Goal: Transaction & Acquisition: Obtain resource

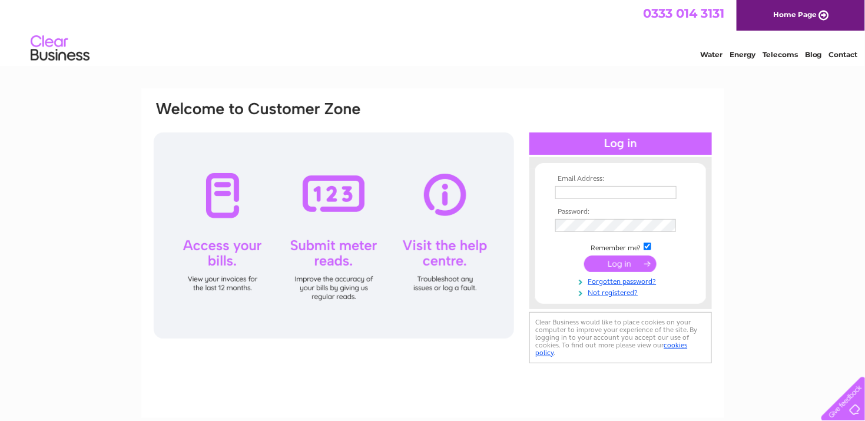
type input "office@alnwick-engineering.co.uk"
click at [614, 265] on input "submit" at bounding box center [620, 264] width 72 height 16
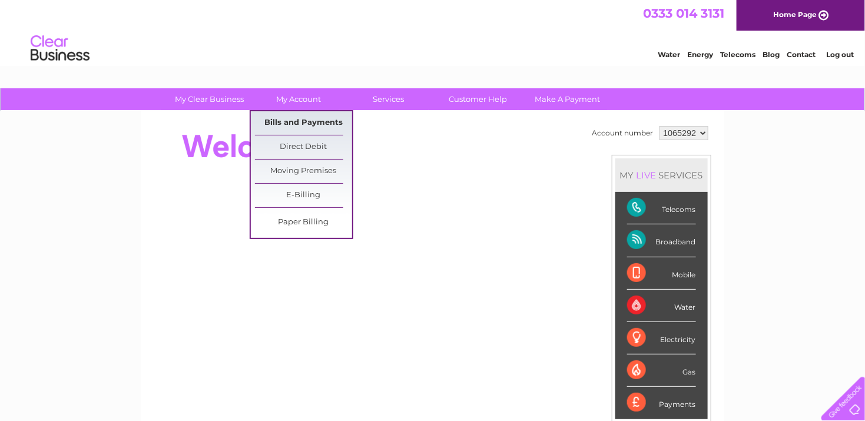
click at [295, 119] on link "Bills and Payments" at bounding box center [303, 123] width 97 height 24
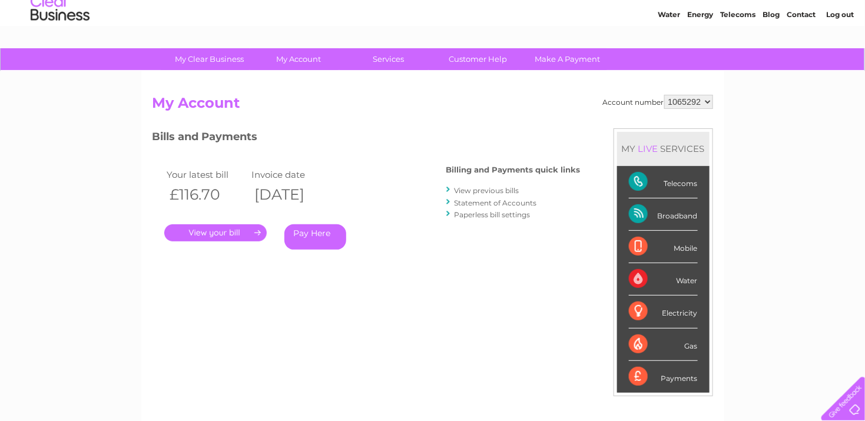
scroll to position [59, 0]
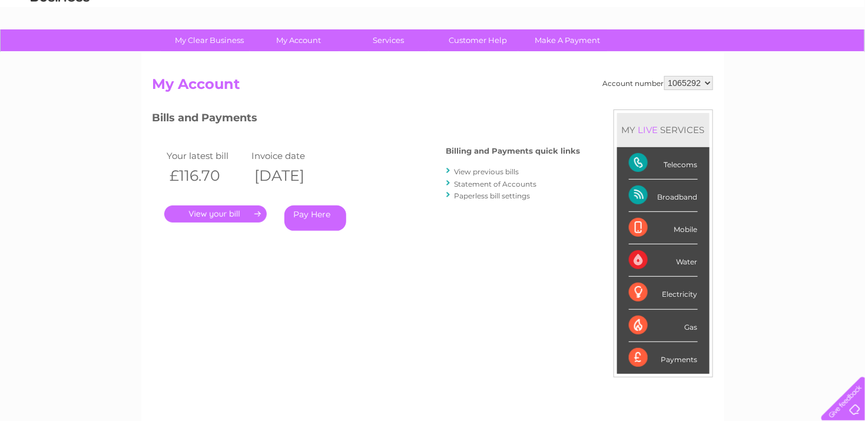
click at [489, 170] on link "View previous bills" at bounding box center [487, 171] width 65 height 9
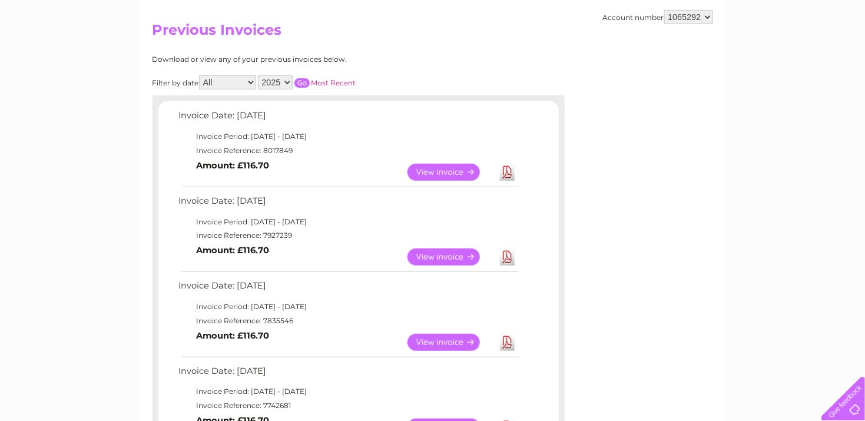
scroll to position [117, 0]
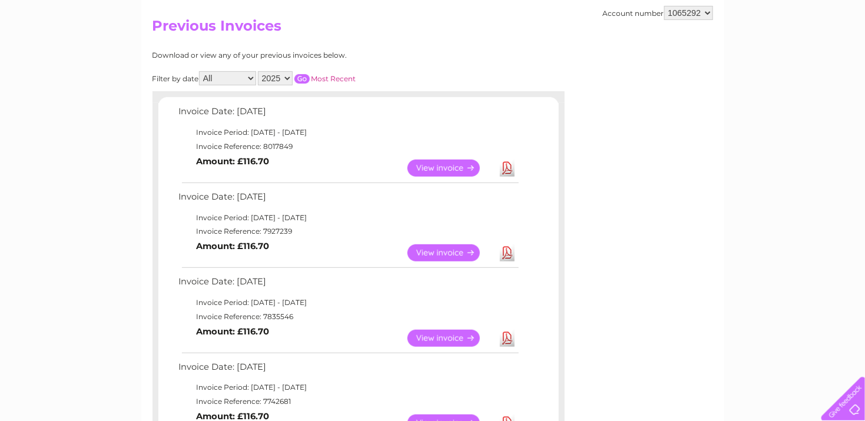
click at [461, 245] on link "View" at bounding box center [451, 252] width 87 height 17
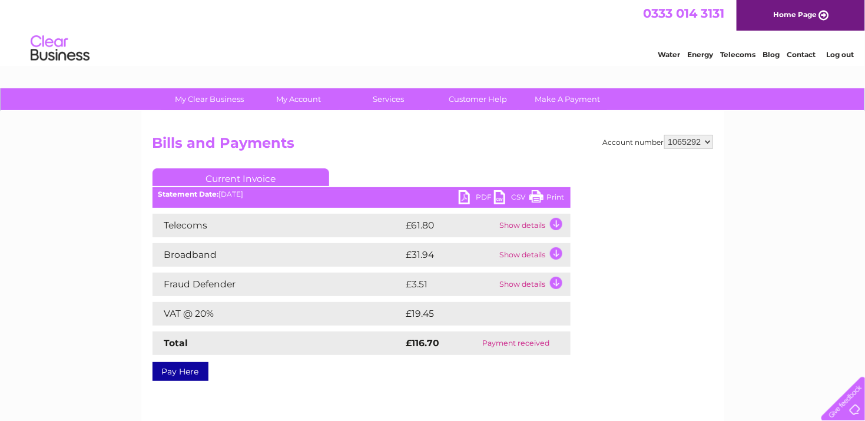
click at [475, 196] on link "PDF" at bounding box center [476, 198] width 35 height 17
